Goal: Navigation & Orientation: Find specific page/section

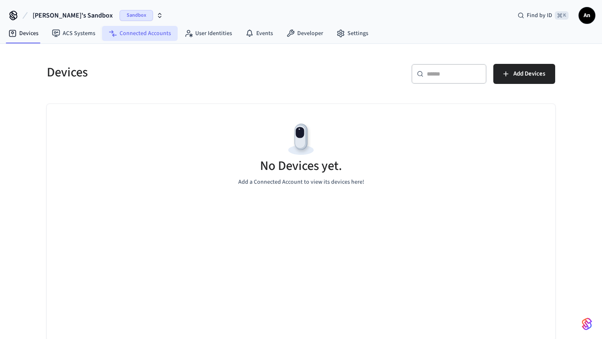
click at [153, 32] on link "Connected Accounts" at bounding box center [140, 33] width 76 height 15
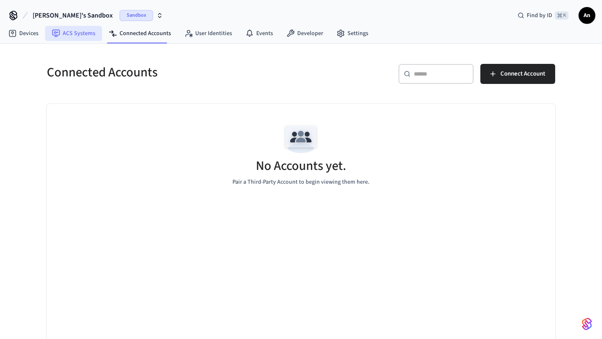
click at [92, 35] on link "ACS Systems" at bounding box center [73, 33] width 57 height 15
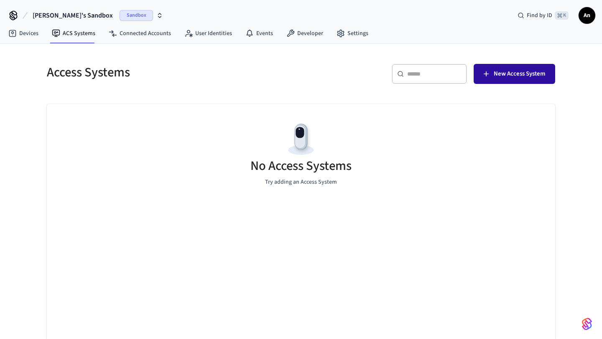
click at [547, 73] on button "New Access System" at bounding box center [513, 74] width 81 height 20
click at [24, 31] on link "Devices" at bounding box center [23, 33] width 43 height 15
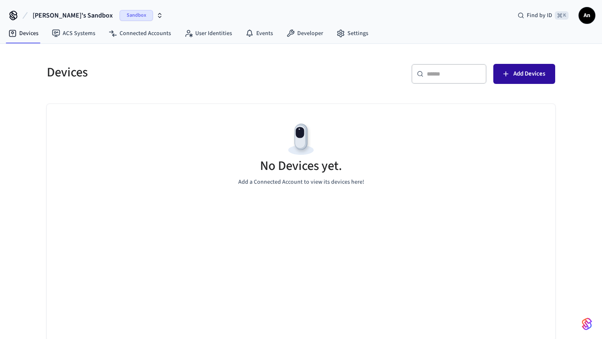
click at [531, 80] on button "Add Devices" at bounding box center [524, 74] width 62 height 20
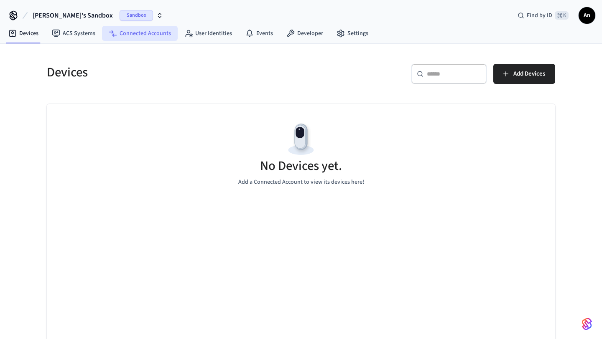
click at [150, 32] on link "Connected Accounts" at bounding box center [140, 33] width 76 height 15
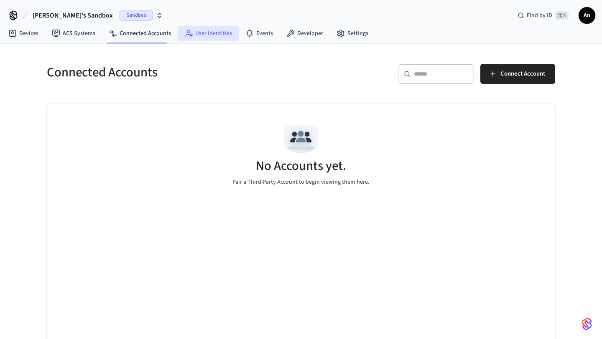
click at [208, 33] on link "User Identities" at bounding box center [208, 33] width 61 height 15
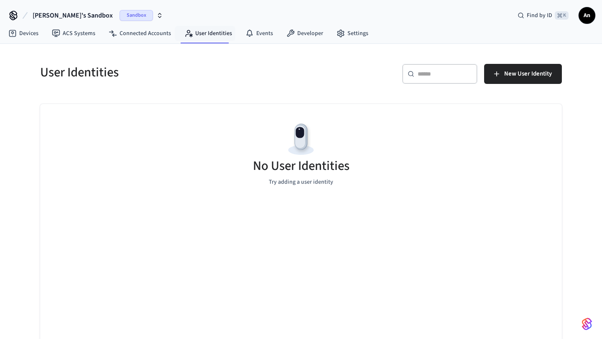
scroll to position [2, 0]
